Goal: Information Seeking & Learning: Find specific page/section

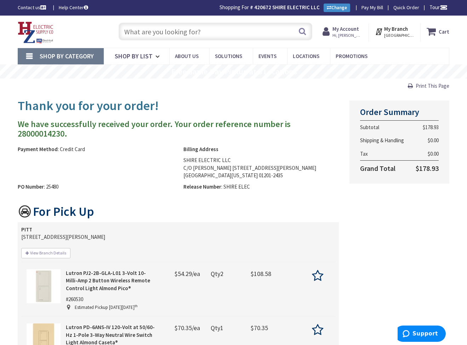
click at [139, 34] on input "text" at bounding box center [216, 32] width 194 height 18
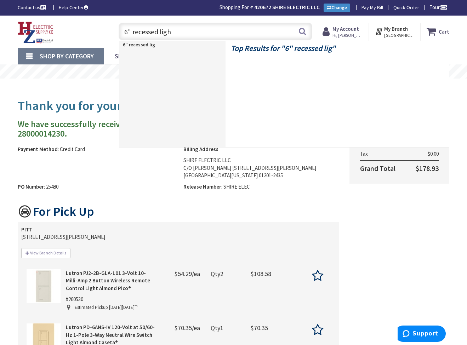
type input "6" recessed light"
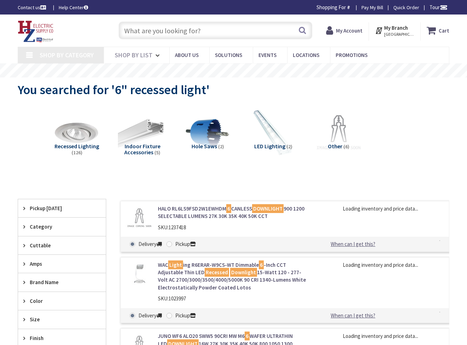
type input "The Common, [STREET_ADDRESS]"
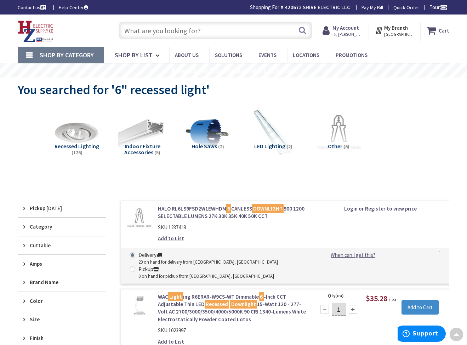
click at [84, 255] on div "Amps" at bounding box center [62, 264] width 88 height 18
click at [178, 33] on input "text" at bounding box center [216, 31] width 194 height 18
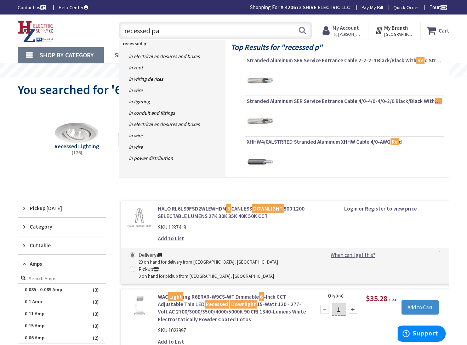
type input "recessed pan"
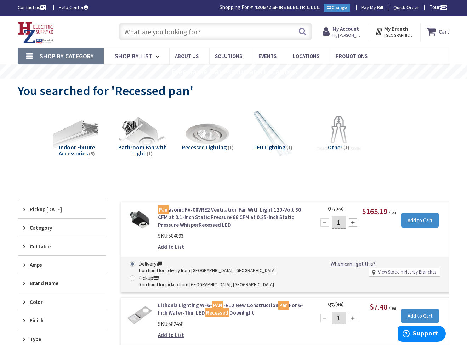
click at [155, 36] on input "text" at bounding box center [216, 32] width 194 height 18
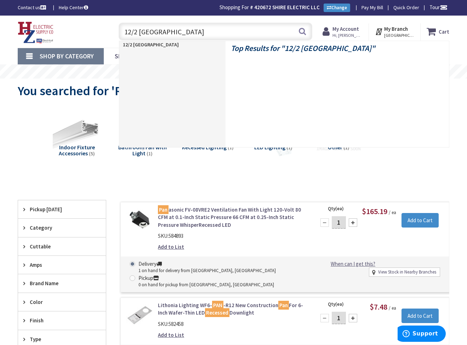
type input "12/2 romex"
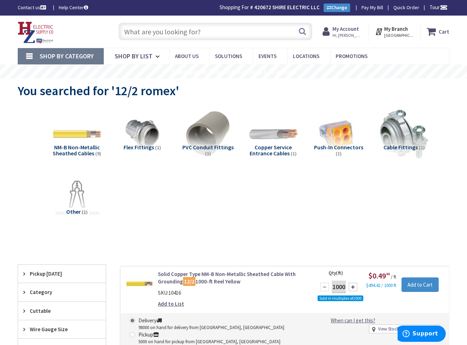
click at [212, 37] on input "text" at bounding box center [216, 32] width 194 height 18
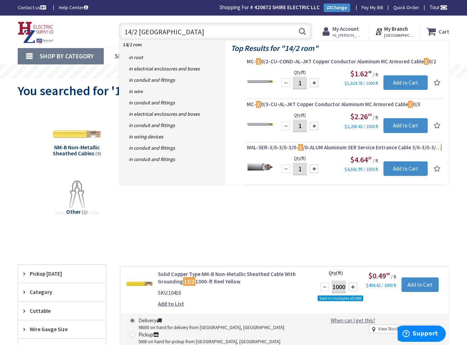
type input "14/2 romex"
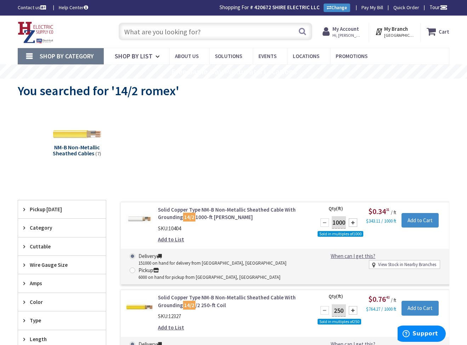
click at [191, 31] on input "text" at bounding box center [216, 32] width 194 height 18
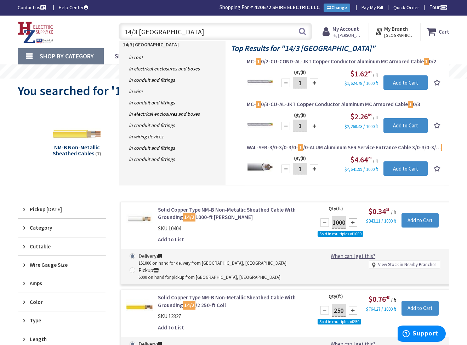
type input "14/3 romex"
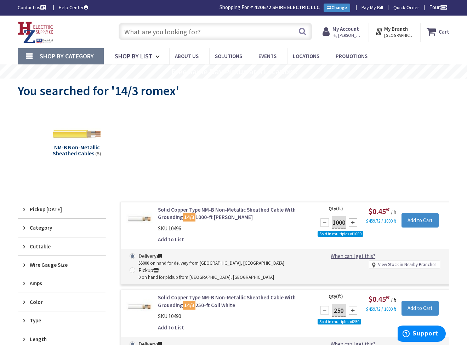
click at [179, 32] on input "text" at bounding box center [216, 32] width 194 height 18
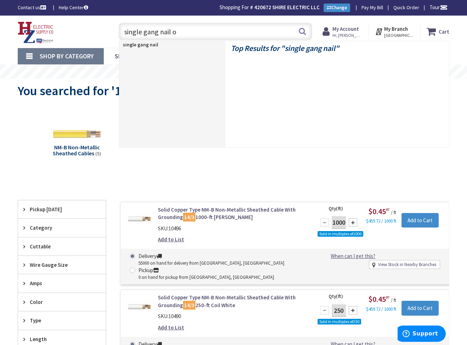
type input "single gang nail on"
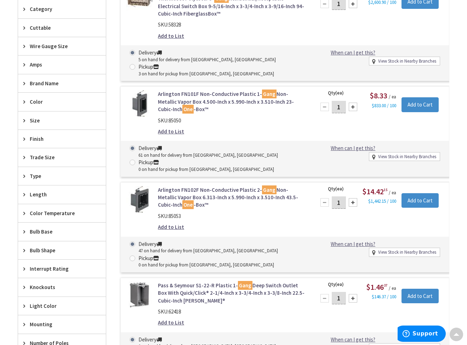
scroll to position [16, 0]
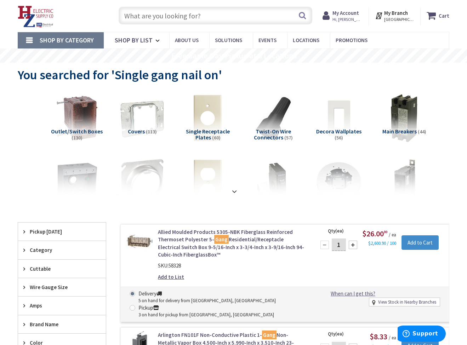
click at [192, 16] on input "text" at bounding box center [216, 16] width 194 height 18
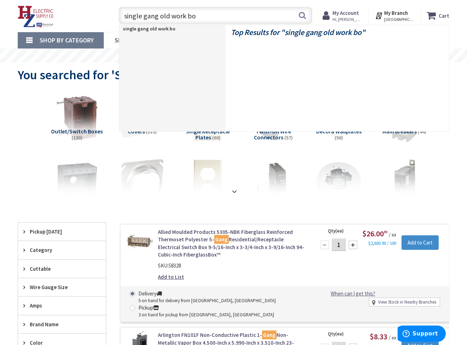
type input "single gang old work box"
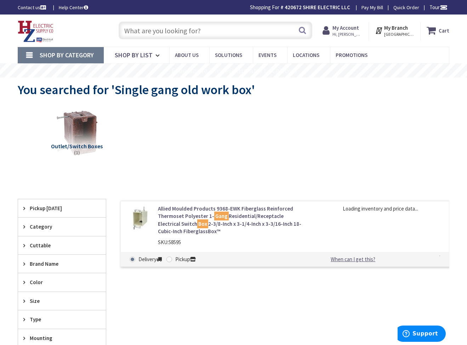
click at [166, 32] on input "text" at bounding box center [216, 31] width 194 height 18
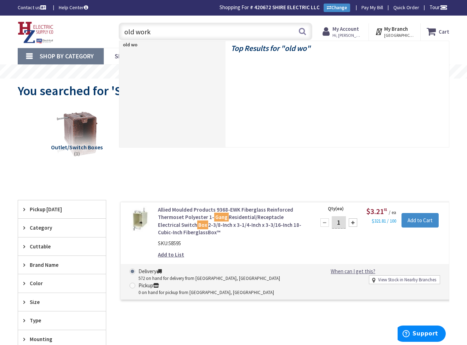
type input "old work"
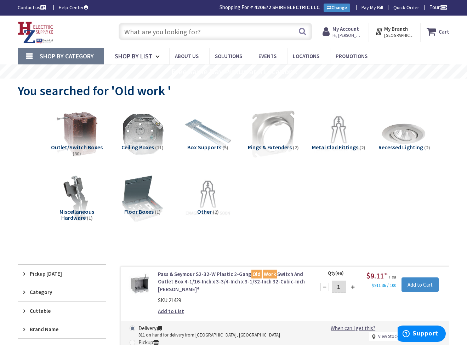
click at [215, 32] on input "text" at bounding box center [216, 32] width 194 height 18
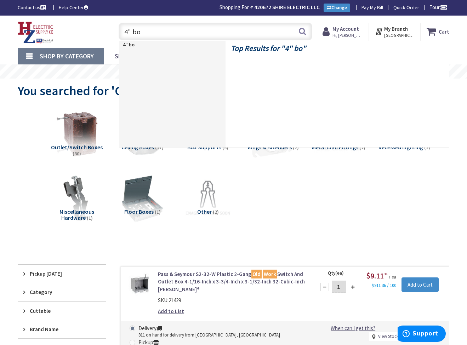
type input "4" box"
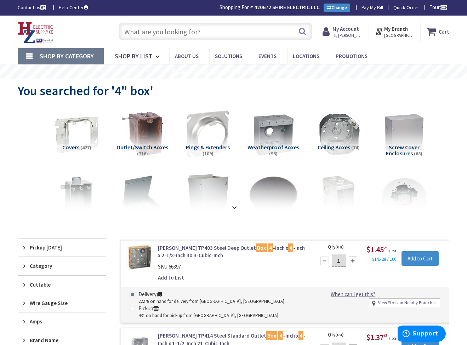
click at [184, 31] on input "text" at bounding box center [216, 32] width 194 height 18
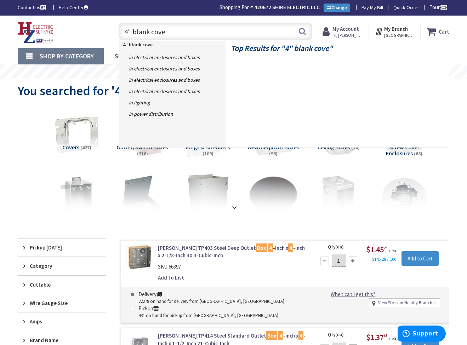
type input "4" blank cover"
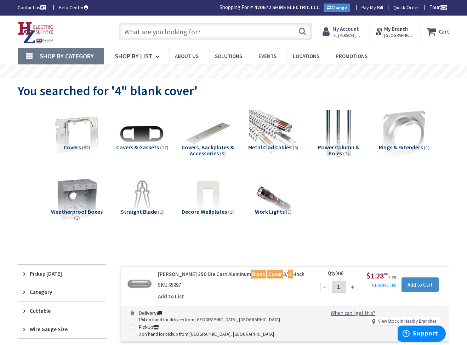
click at [169, 32] on input "text" at bounding box center [216, 32] width 194 height 18
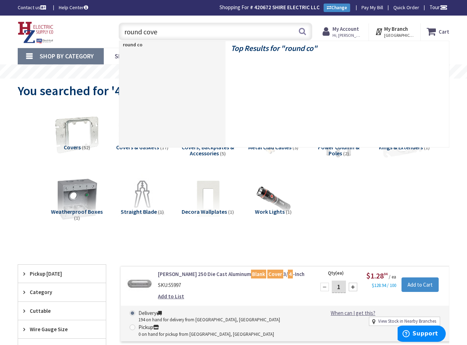
type input "round cover"
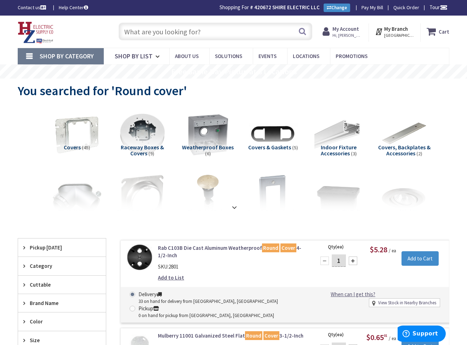
click at [220, 38] on input "text" at bounding box center [216, 32] width 194 height 18
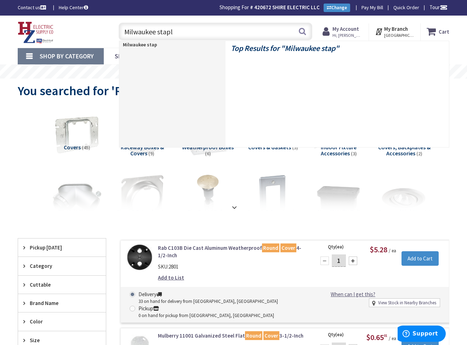
type input "Milwaukee staple"
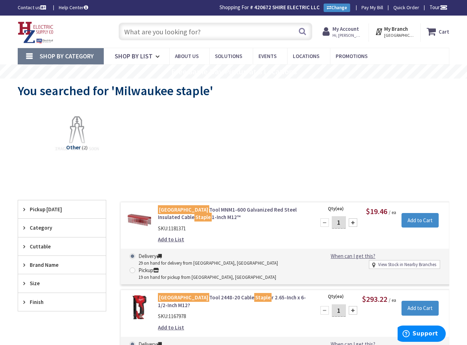
click at [152, 32] on input "text" at bounding box center [216, 32] width 194 height 18
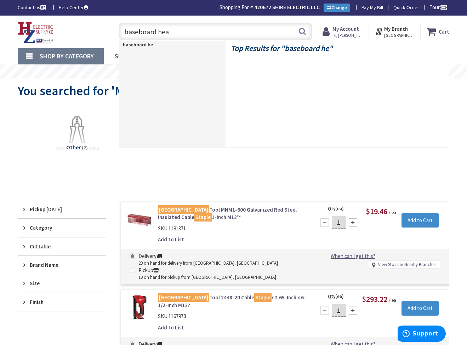
type input "baseboard heat"
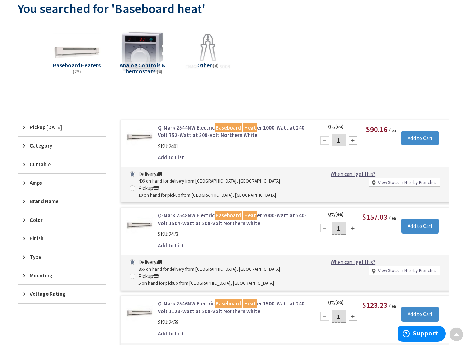
scroll to position [94, 0]
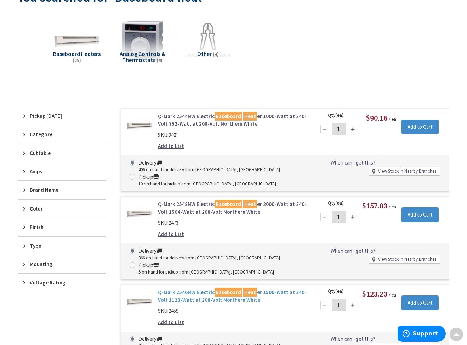
click at [224, 288] on mark "Baseboard" at bounding box center [229, 292] width 28 height 9
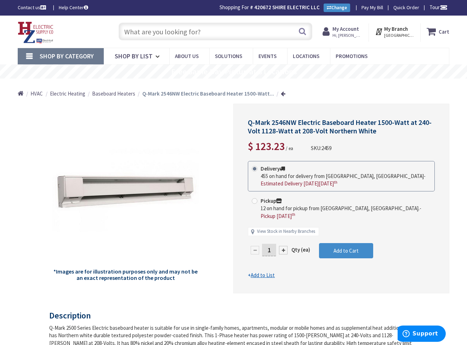
click at [174, 36] on input "text" at bounding box center [216, 32] width 194 height 18
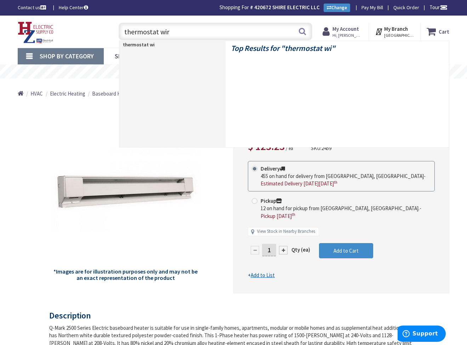
type input "thermostat wire"
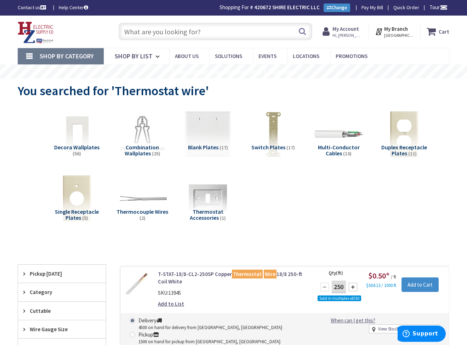
click at [159, 34] on input "text" at bounding box center [216, 32] width 194 height 18
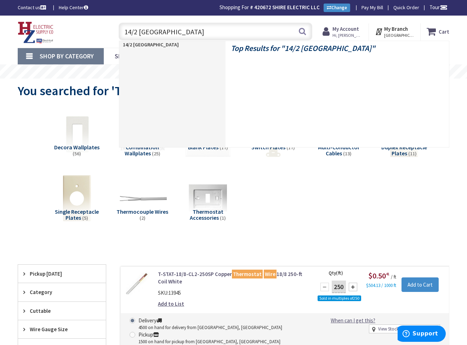
type input "14/2 romex"
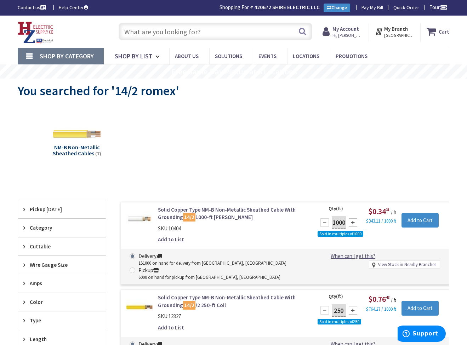
click at [159, 32] on input "text" at bounding box center [216, 32] width 194 height 18
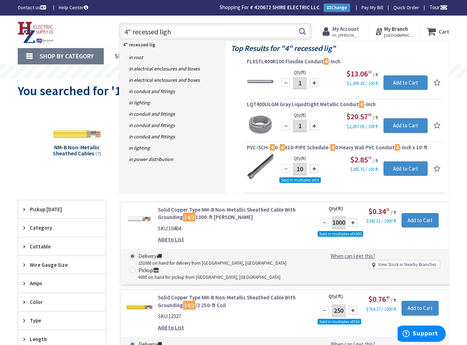
type input "4" recessed light"
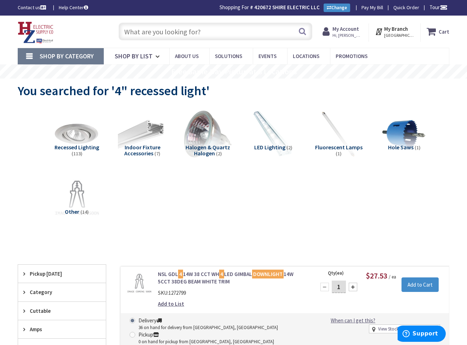
click at [165, 31] on input "text" at bounding box center [216, 32] width 194 height 18
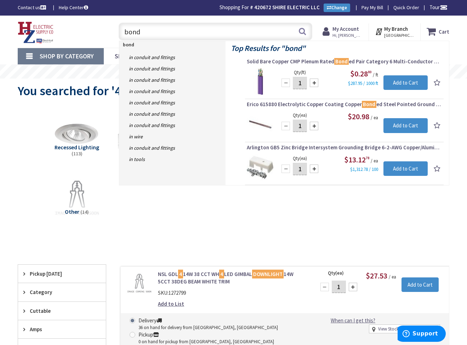
click at [233, 33] on input "bond" at bounding box center [216, 32] width 194 height 18
type input "bond bridge"
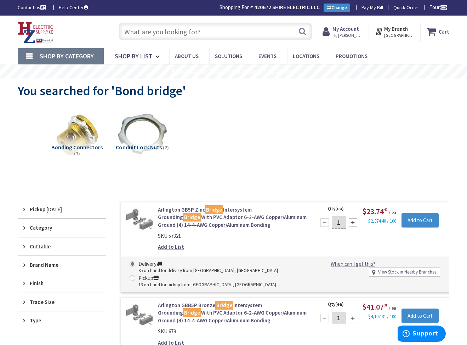
drag, startPoint x: 177, startPoint y: 24, endPoint x: 179, endPoint y: 32, distance: 8.3
click at [177, 24] on input "text" at bounding box center [216, 32] width 194 height 18
click at [179, 32] on input "text" at bounding box center [216, 32] width 194 height 18
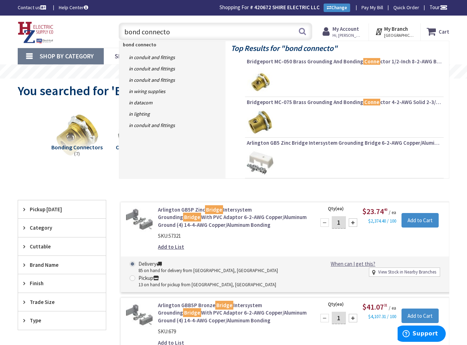
type input "bond connector"
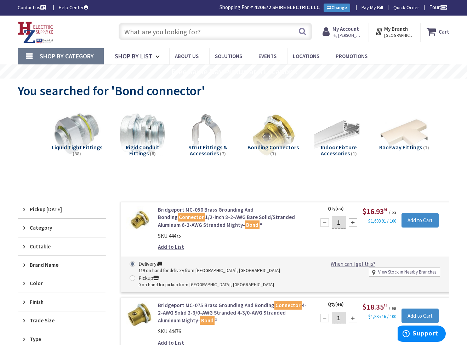
click at [187, 35] on input "text" at bounding box center [216, 32] width 194 height 18
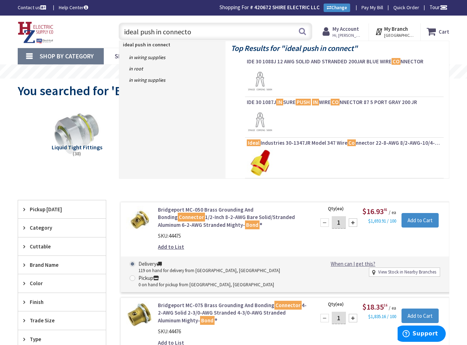
type input "ideal push in connector"
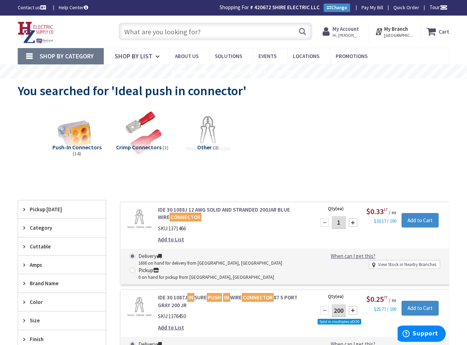
click at [203, 30] on input "text" at bounding box center [216, 32] width 194 height 18
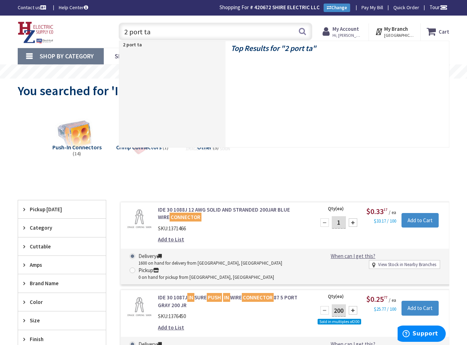
type input "2 port tap"
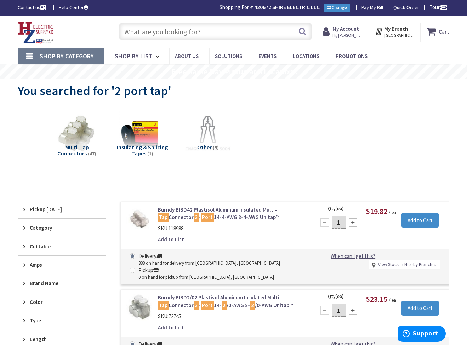
click at [193, 30] on input "text" at bounding box center [216, 32] width 194 height 18
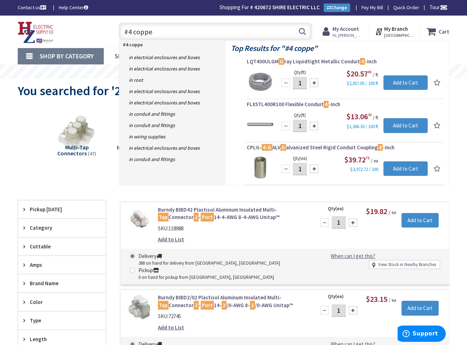
type input "#4 copper"
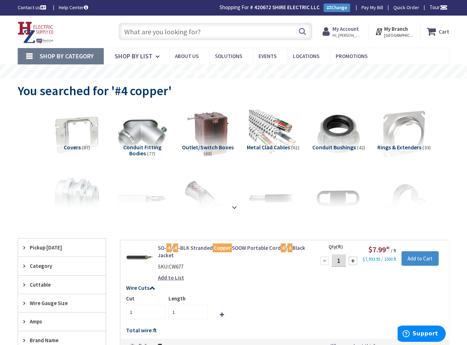
click at [180, 36] on input "text" at bounding box center [216, 32] width 194 height 18
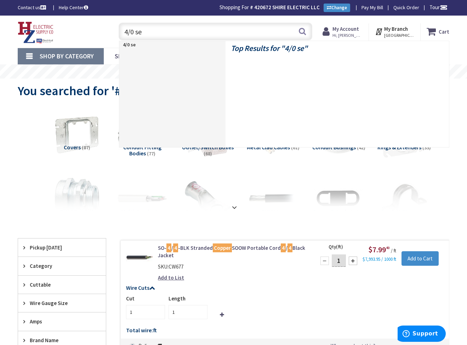
type input "4/0 seu"
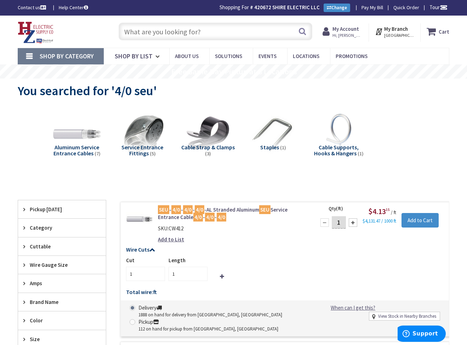
click at [178, 36] on input "text" at bounding box center [216, 32] width 194 height 18
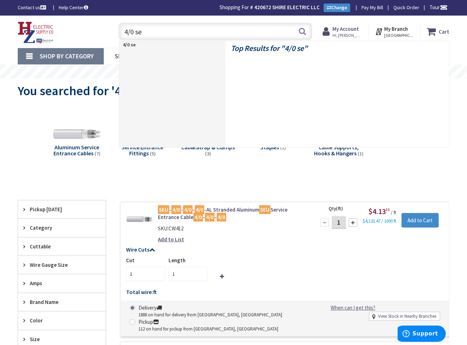
type input "4/0 ser"
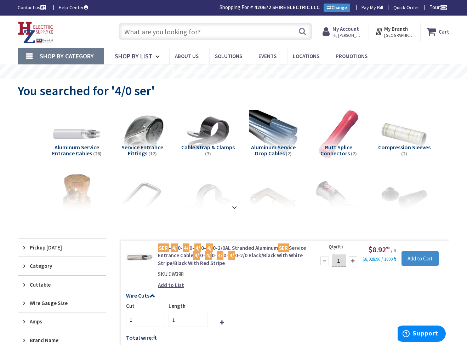
click at [179, 36] on input "text" at bounding box center [216, 32] width 194 height 18
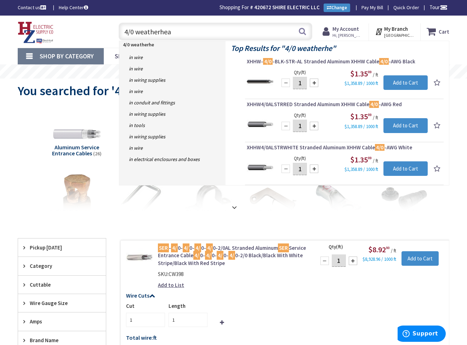
type input "4/0 weatherhead"
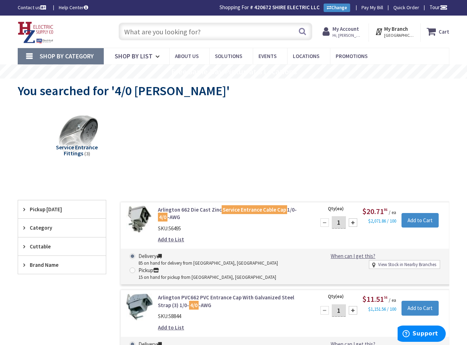
click at [206, 32] on input "text" at bounding box center [216, 32] width 194 height 18
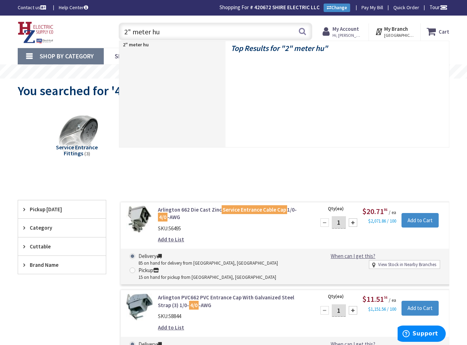
type input "2" meter hub"
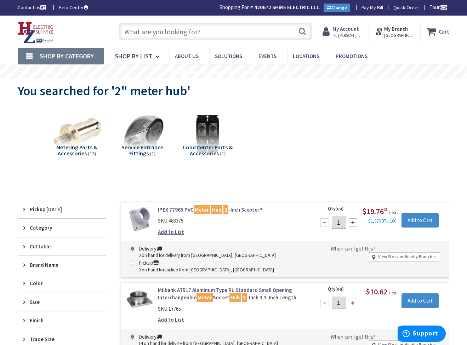
click at [167, 34] on input "text" at bounding box center [216, 32] width 194 height 18
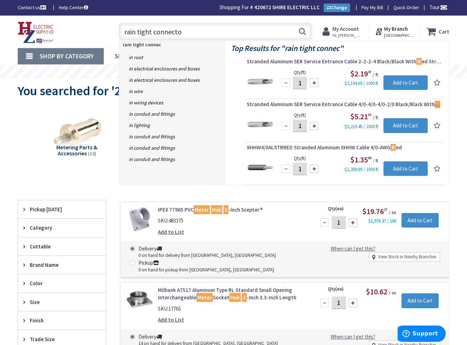
type input "rain tight connector"
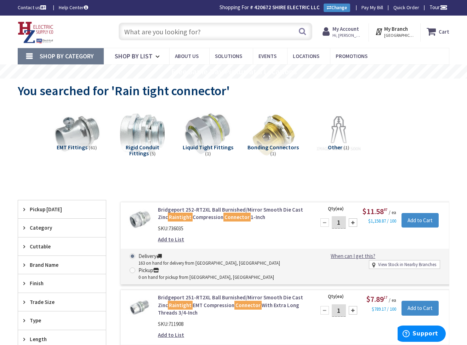
click at [158, 33] on input "text" at bounding box center [216, 32] width 194 height 18
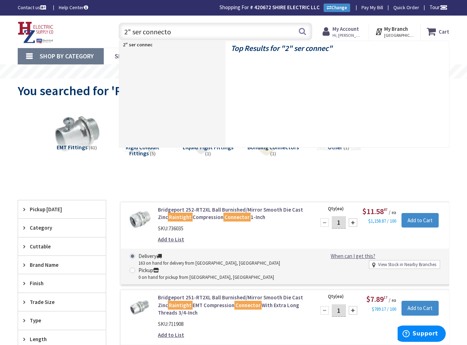
type input "2" ser connector"
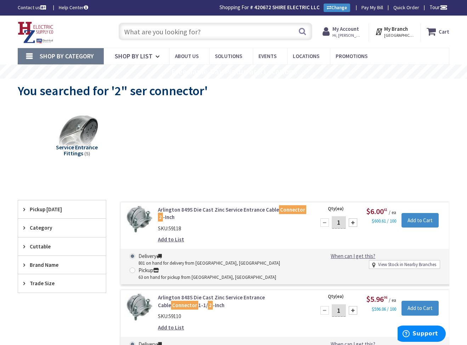
drag, startPoint x: 158, startPoint y: 24, endPoint x: 159, endPoint y: 33, distance: 8.3
click at [158, 25] on input "text" at bounding box center [216, 32] width 194 height 18
click at [159, 33] on input "text" at bounding box center [216, 32] width 194 height 18
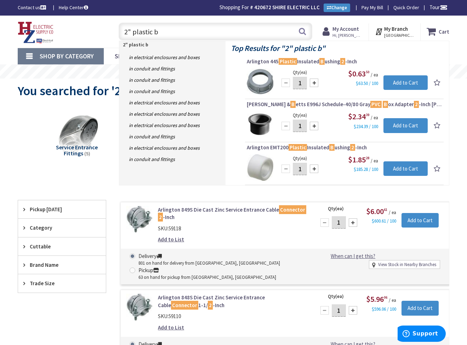
drag, startPoint x: 127, startPoint y: 32, endPoint x: 82, endPoint y: 26, distance: 45.1
click at [82, 26] on div "Toggle Nav 2" plastic b 2" plastic b Search Cart My Cart Close" at bounding box center [233, 32] width 443 height 24
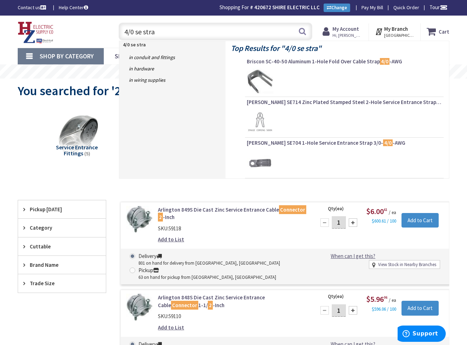
type input "4/0 se strap"
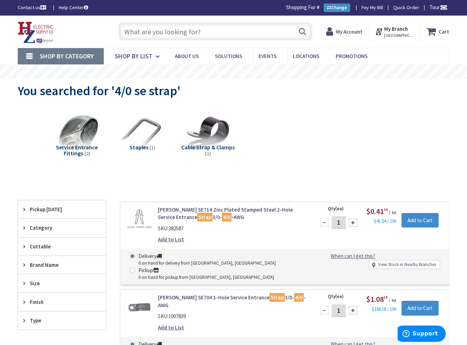
click at [155, 31] on input "text" at bounding box center [216, 32] width 194 height 18
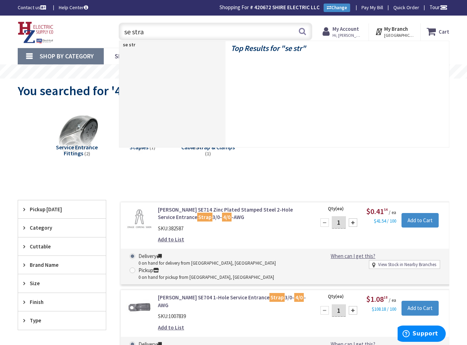
type input "se strap"
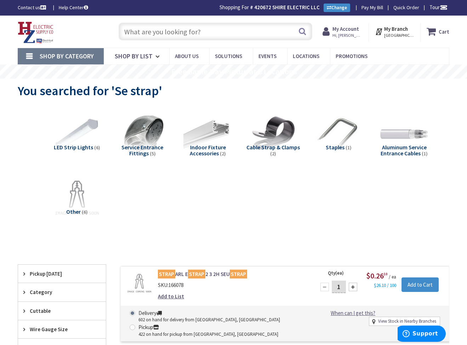
click at [151, 34] on input "text" at bounding box center [216, 32] width 194 height 18
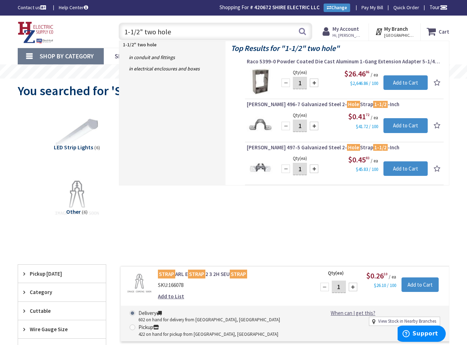
drag, startPoint x: 176, startPoint y: 36, endPoint x: 109, endPoint y: 31, distance: 67.1
click at [109, 31] on div "Toggle Nav 1-1/2" two hole 1-1/2" two hole Search Cart My Cart Close" at bounding box center [233, 32] width 443 height 24
type input "ser staple"
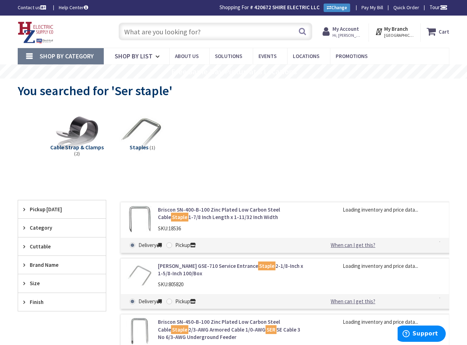
click at [158, 28] on input "text" at bounding box center [216, 32] width 194 height 18
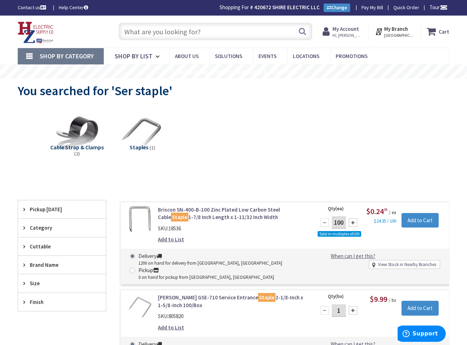
click at [171, 34] on input "text" at bounding box center [216, 32] width 194 height 18
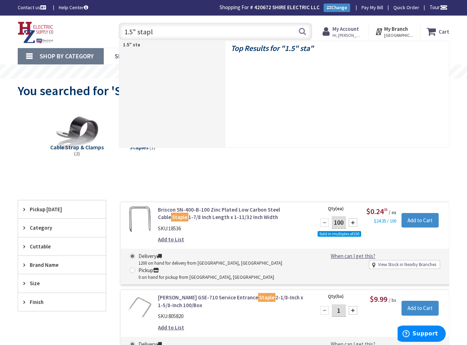
type input "1.5" staple"
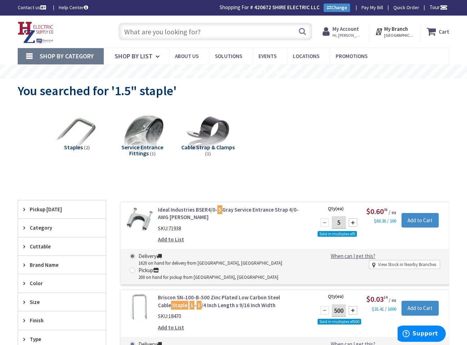
click at [174, 37] on input "text" at bounding box center [216, 32] width 194 height 18
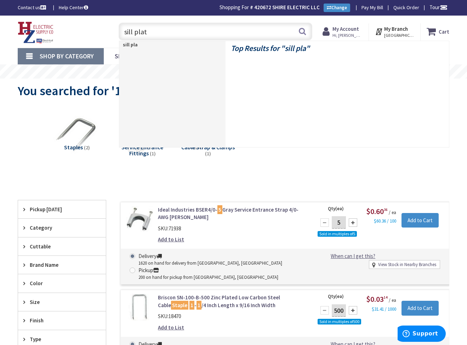
type input "sill plate"
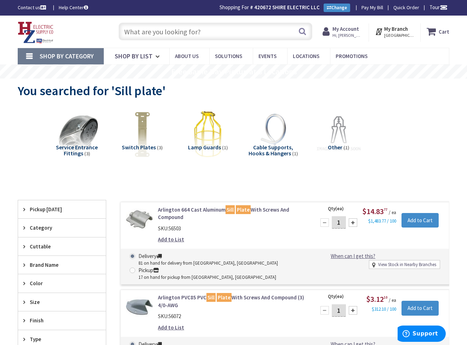
click at [203, 37] on input "text" at bounding box center [216, 32] width 194 height 18
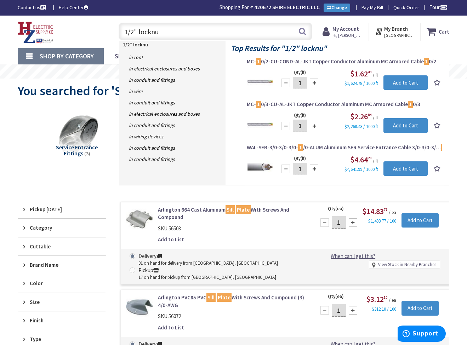
type input "1/2" locknut"
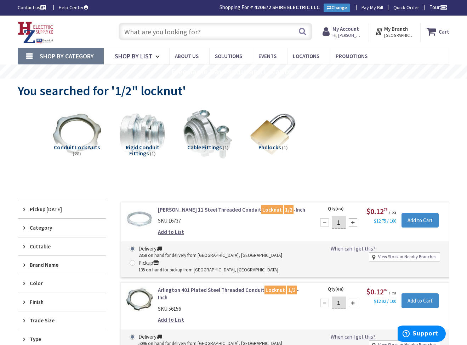
click at [174, 32] on input "text" at bounding box center [216, 32] width 194 height 18
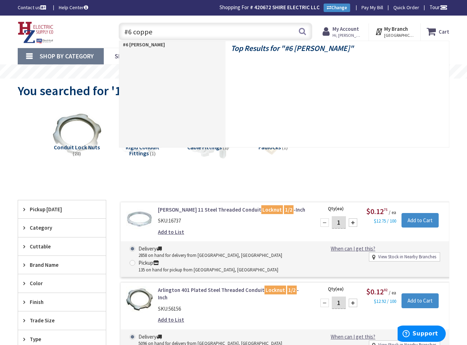
type input "#6 copper"
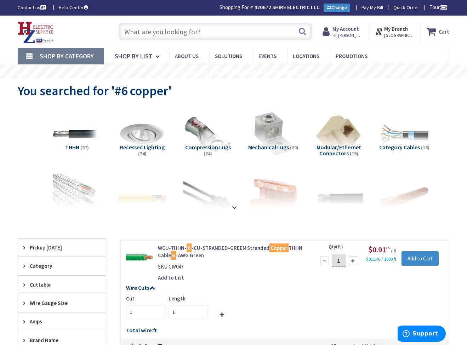
click at [171, 34] on input "text" at bounding box center [216, 32] width 194 height 18
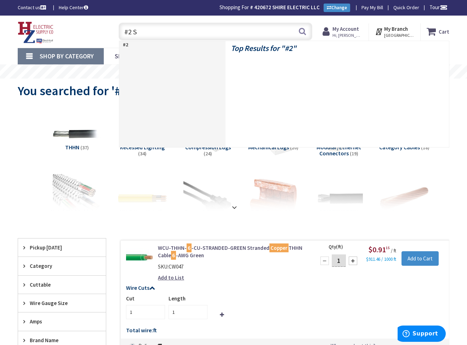
type input "#2 SE"
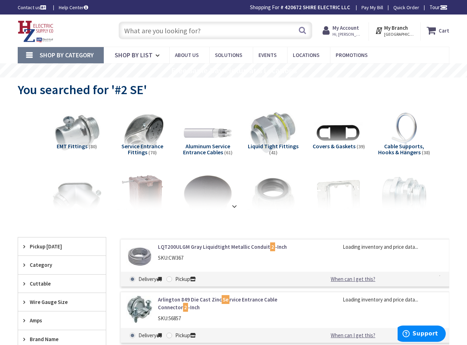
click at [153, 33] on input "text" at bounding box center [216, 31] width 194 height 18
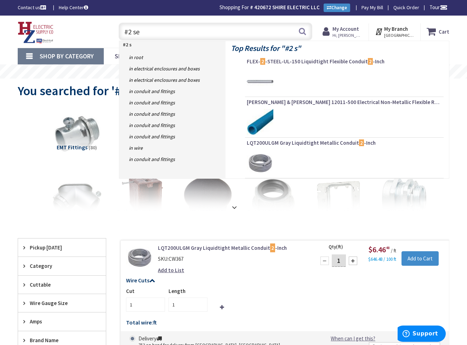
type input "#2 seu"
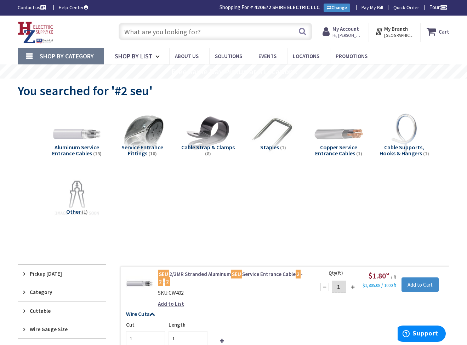
click at [188, 34] on input "text" at bounding box center [216, 32] width 194 height 18
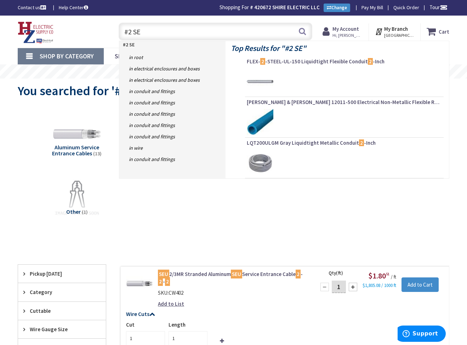
type input "#2 SER"
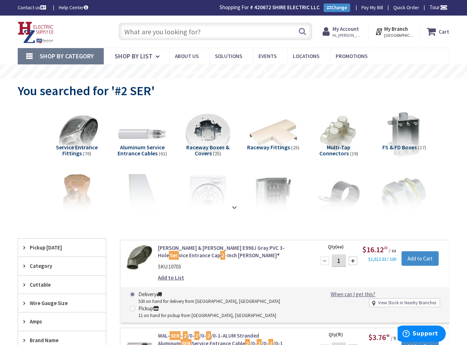
click at [185, 31] on input "text" at bounding box center [216, 32] width 194 height 18
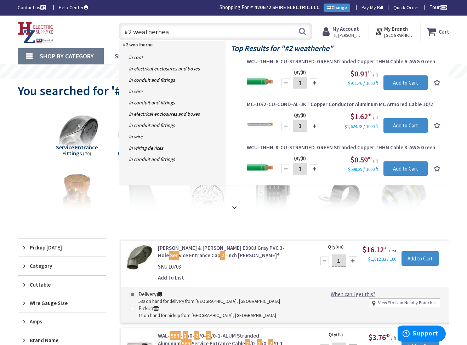
type input "#2 weatherhead"
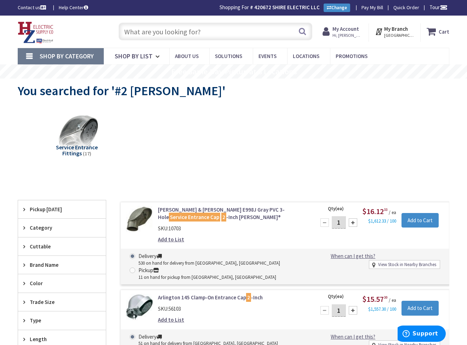
click at [159, 29] on input "text" at bounding box center [216, 32] width 194 height 18
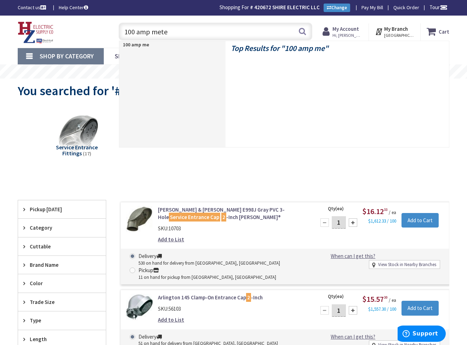
type input "100 amp meter"
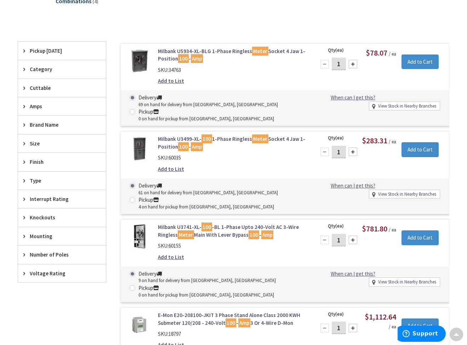
scroll to position [230, 0]
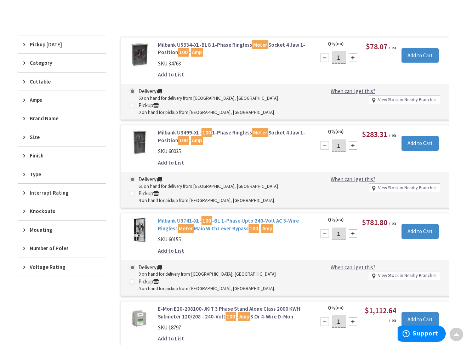
click at [193, 222] on link "Milbank U3741-XL- 100 -BL 1-Phase Upto 240-Volt AC 3-Wire Ringless Meter Main W…" at bounding box center [232, 224] width 149 height 15
